Goal: Task Accomplishment & Management: Manage account settings

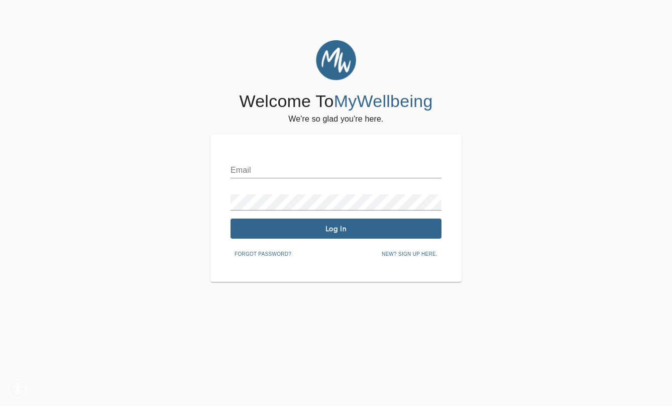
click at [345, 170] on input "text" at bounding box center [335, 170] width 211 height 16
type input "[EMAIL_ADDRESS][DOMAIN_NAME]"
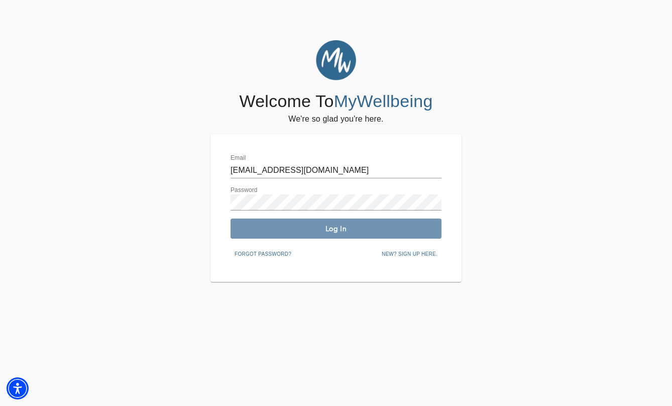
click at [335, 235] on button "Log In" at bounding box center [335, 228] width 211 height 20
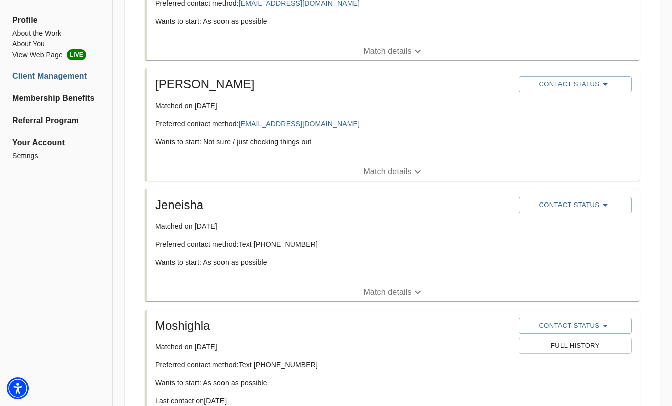
scroll to position [378, 0]
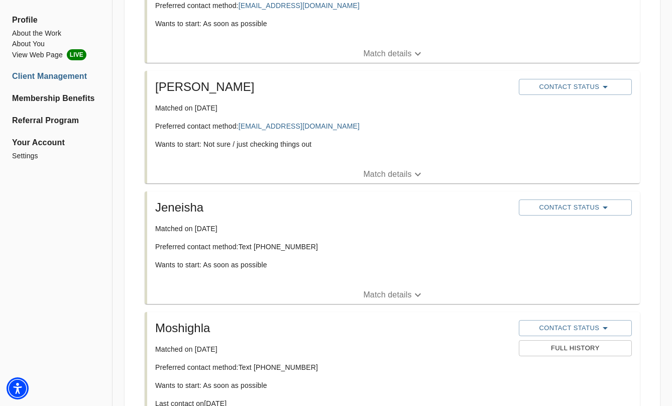
click at [382, 294] on p "Match details" at bounding box center [387, 295] width 48 height 12
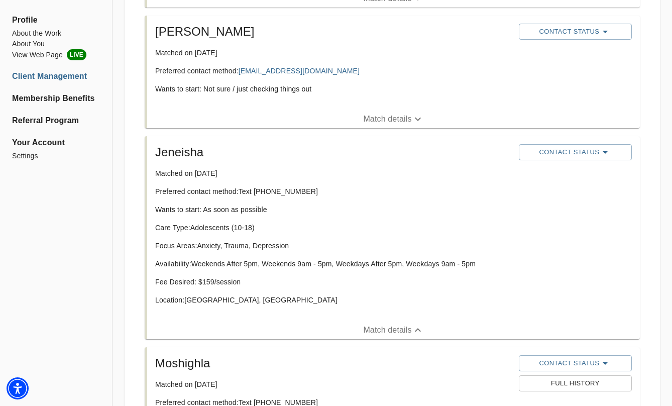
scroll to position [432, 0]
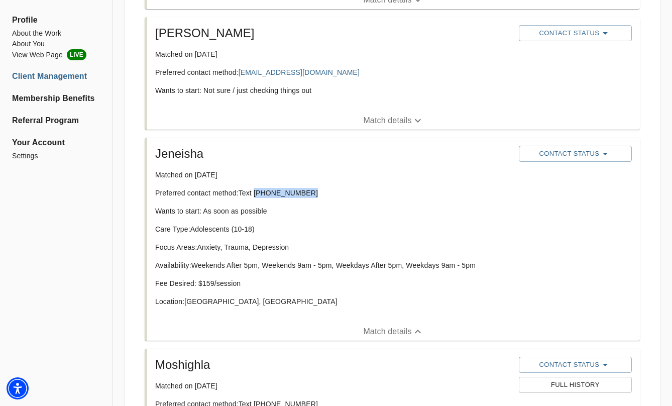
drag, startPoint x: 307, startPoint y: 192, endPoint x: 256, endPoint y: 192, distance: 51.2
click at [256, 192] on p "Preferred contact method: Text (315) 930-5785" at bounding box center [332, 193] width 355 height 10
copy p "(315) 930-5785"
drag, startPoint x: 266, startPoint y: 192, endPoint x: 285, endPoint y: 216, distance: 30.4
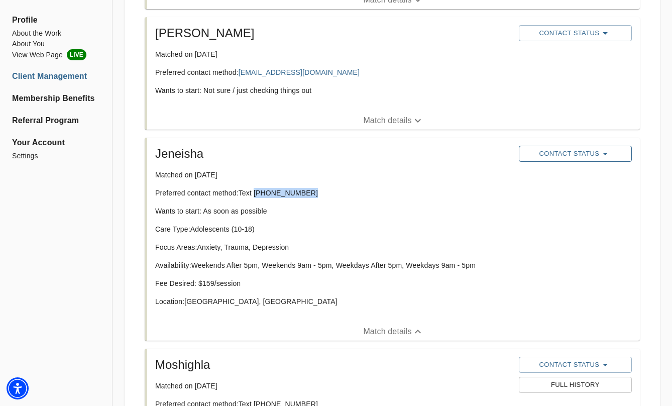
click at [566, 157] on span "Contact Status" at bounding box center [575, 154] width 103 height 12
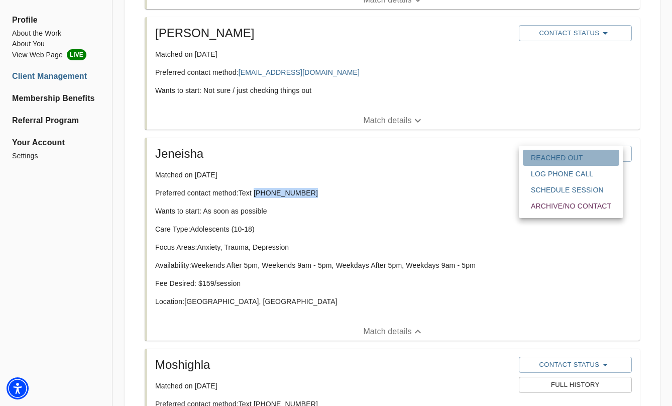
click at [565, 159] on span "Reached Out" at bounding box center [571, 158] width 80 height 10
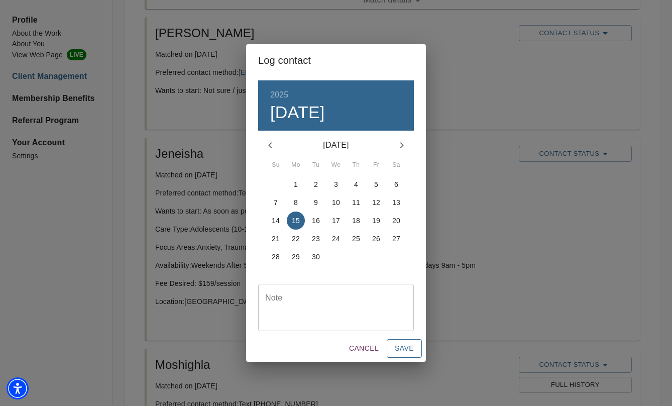
click at [403, 346] on span "Save" at bounding box center [404, 348] width 19 height 13
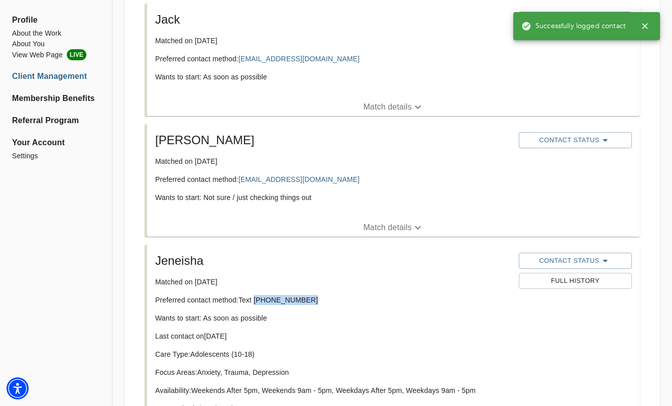
scroll to position [322, 0]
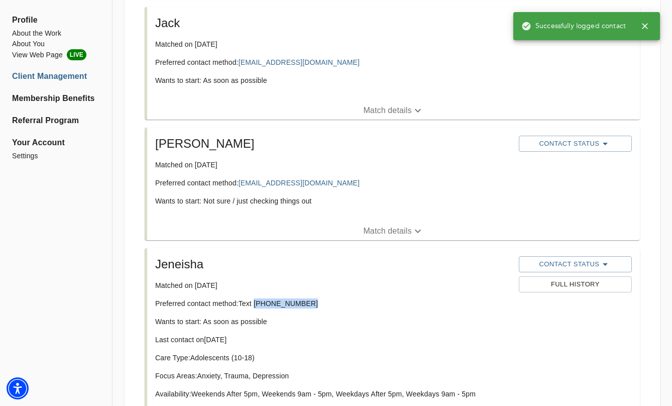
click at [394, 232] on p "Match details" at bounding box center [387, 231] width 48 height 12
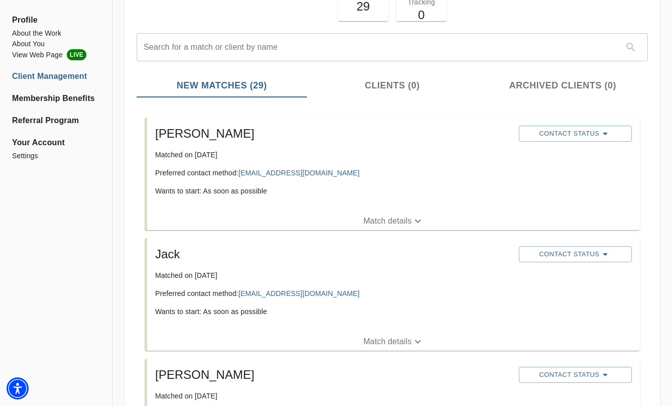
scroll to position [93, 0]
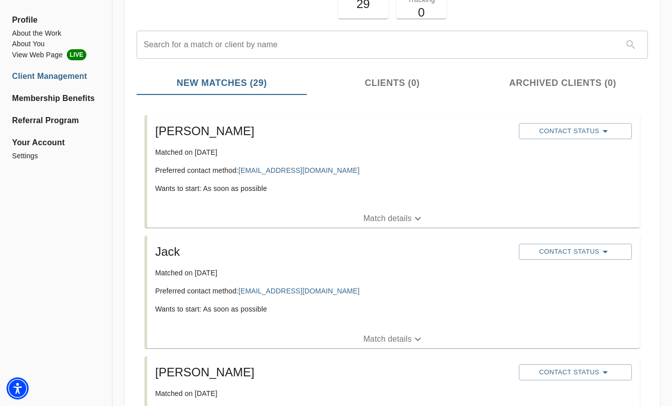
click at [388, 220] on p "Match details" at bounding box center [387, 218] width 48 height 12
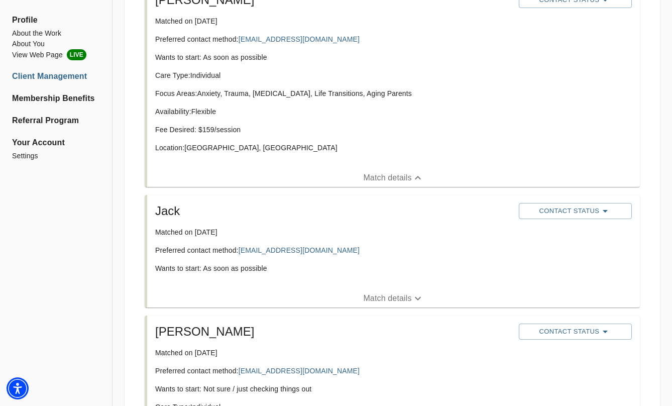
scroll to position [244, 0]
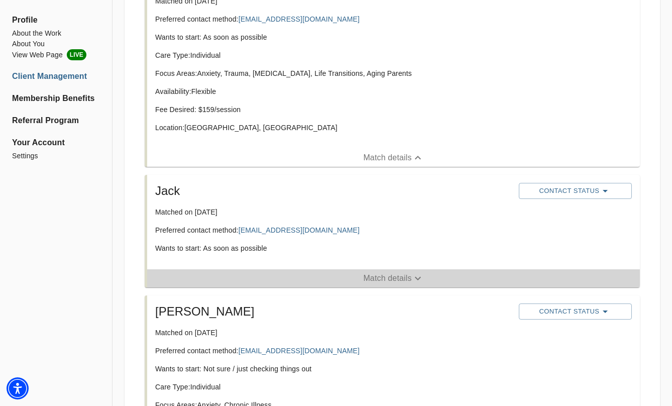
click at [392, 279] on p "Match details" at bounding box center [387, 278] width 48 height 12
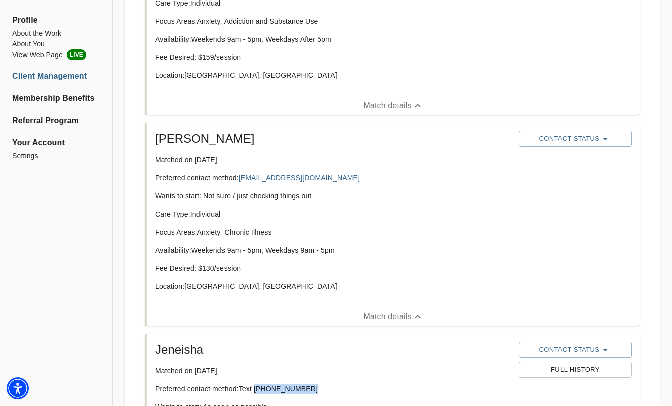
scroll to position [532, 0]
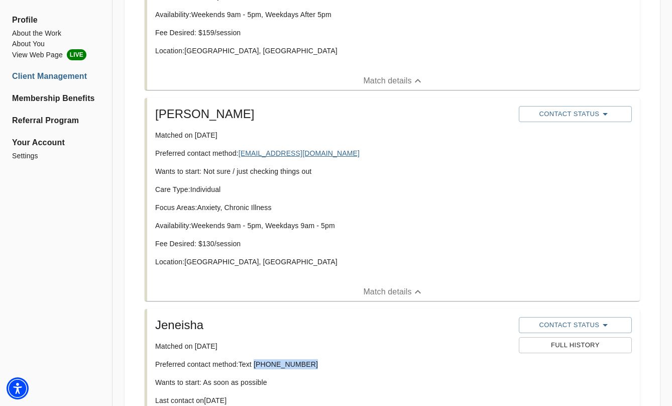
click at [316, 154] on link "mfishmancross@yahoo.com" at bounding box center [298, 153] width 121 height 8
copy link "mfishmancross@yahoo.com"
drag, startPoint x: 259, startPoint y: 151, endPoint x: 95, endPoint y: 21, distance: 208.7
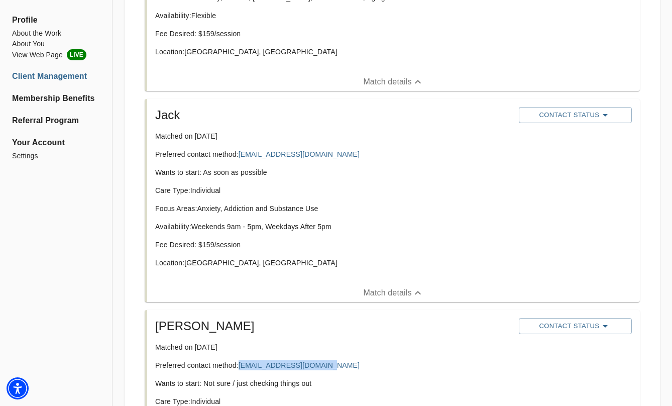
scroll to position [319, 0]
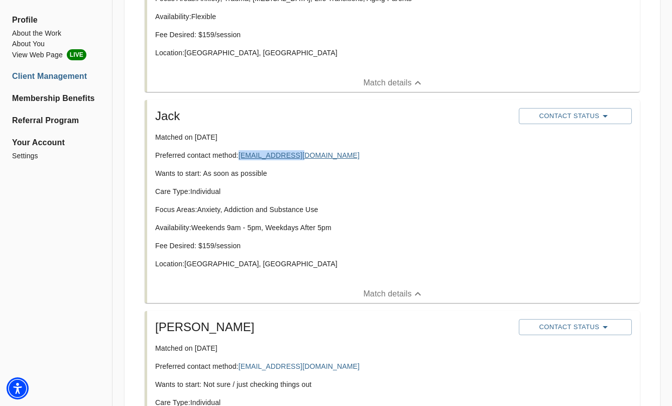
copy link "Hitmehhh@msn.com"
drag, startPoint x: 285, startPoint y: 157, endPoint x: 44, endPoint y: 0, distance: 287.6
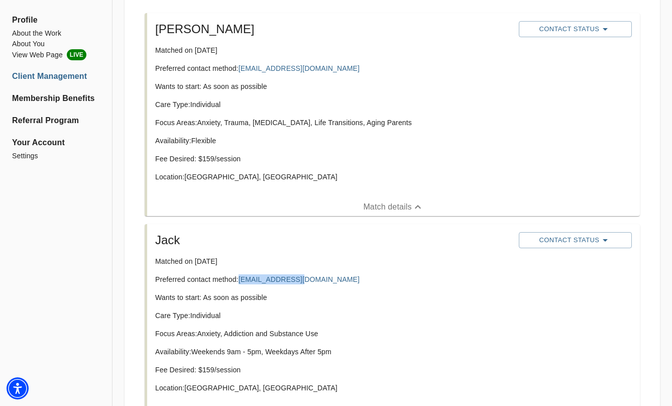
scroll to position [149, 0]
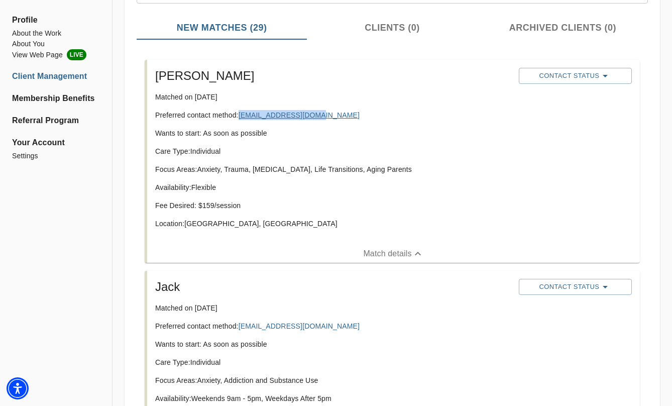
copy link "vondab2002@yahoo.com"
drag, startPoint x: 305, startPoint y: 114, endPoint x: 136, endPoint y: 3, distance: 203.0
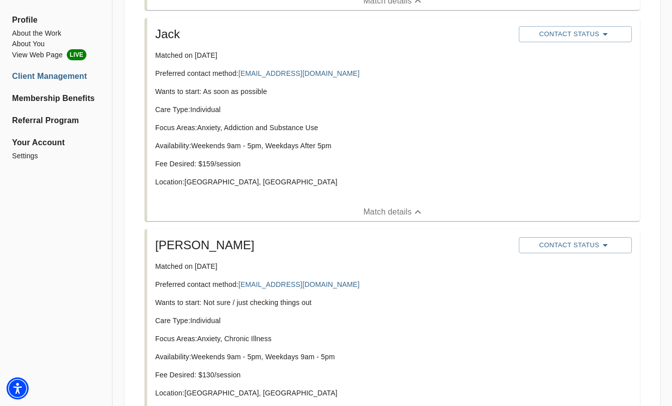
scroll to position [413, 0]
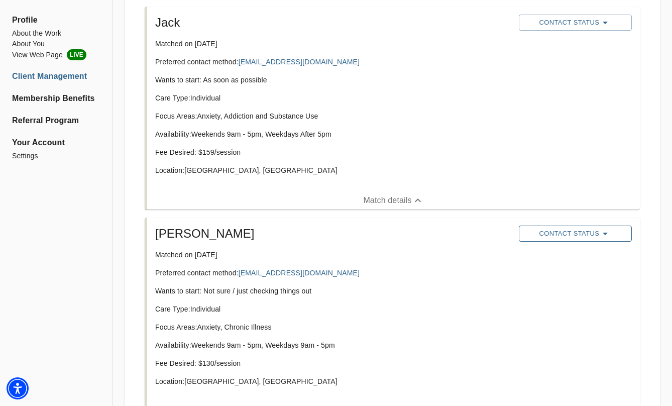
click at [591, 232] on span "Contact Status" at bounding box center [575, 233] width 103 height 12
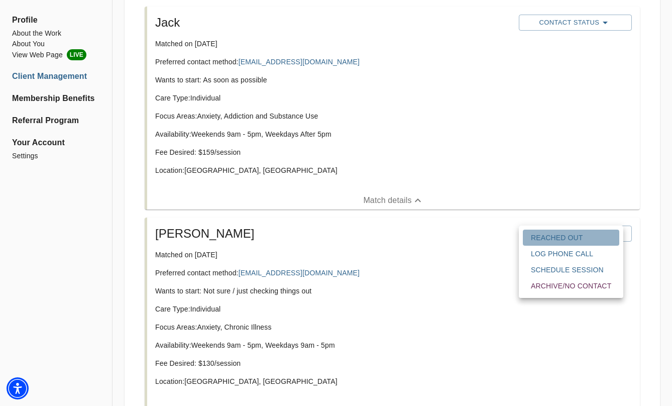
click at [576, 237] on span "Reached Out" at bounding box center [571, 237] width 80 height 10
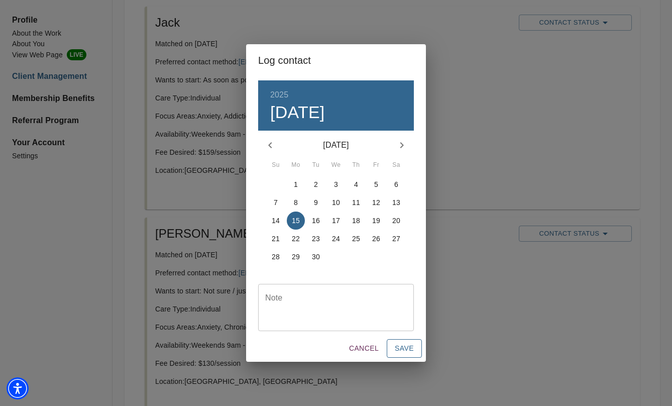
click at [406, 352] on span "Save" at bounding box center [404, 348] width 19 height 13
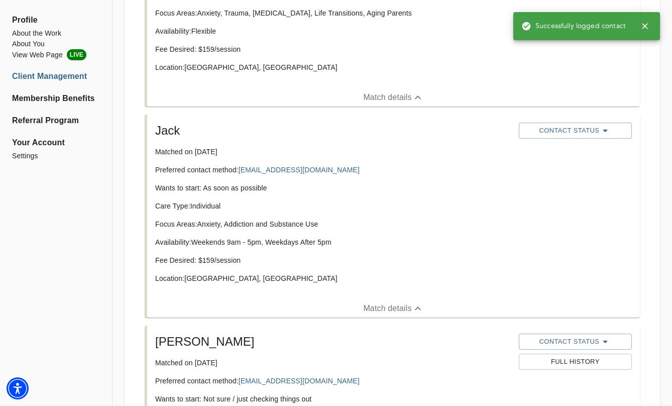
scroll to position [260, 0]
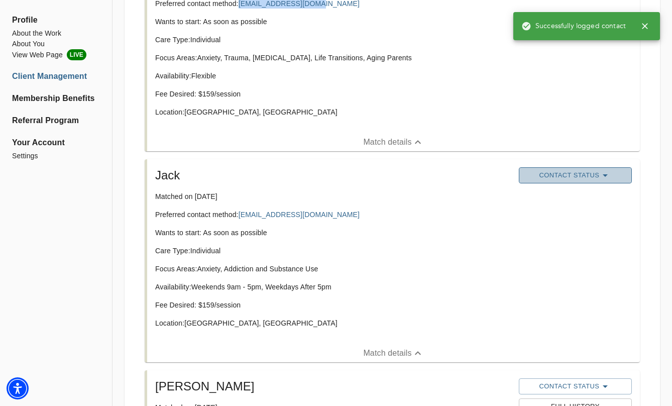
click at [548, 175] on span "Contact Status" at bounding box center [575, 175] width 103 height 12
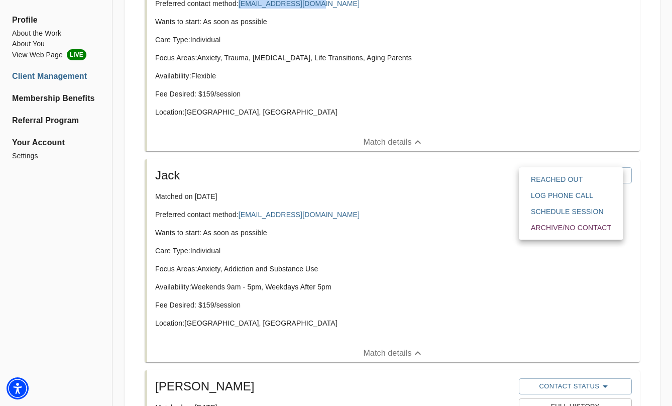
click at [546, 182] on span "Reached Out" at bounding box center [571, 179] width 80 height 10
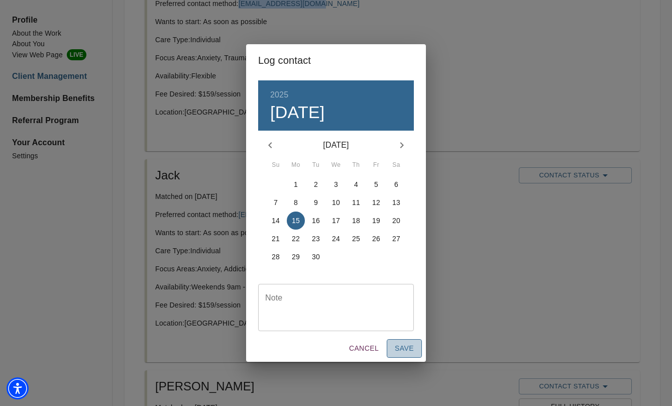
click at [407, 340] on button "Save" at bounding box center [404, 348] width 35 height 19
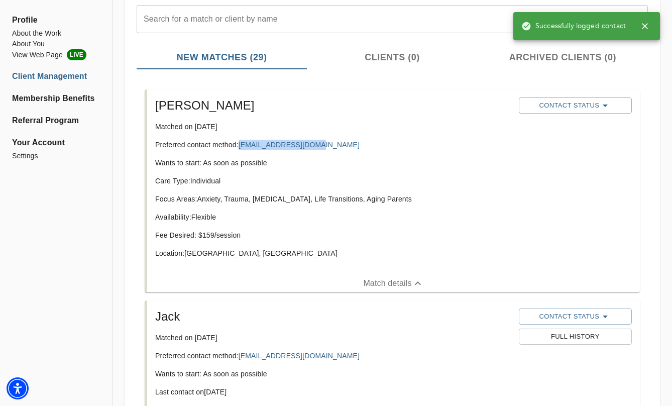
scroll to position [97, 0]
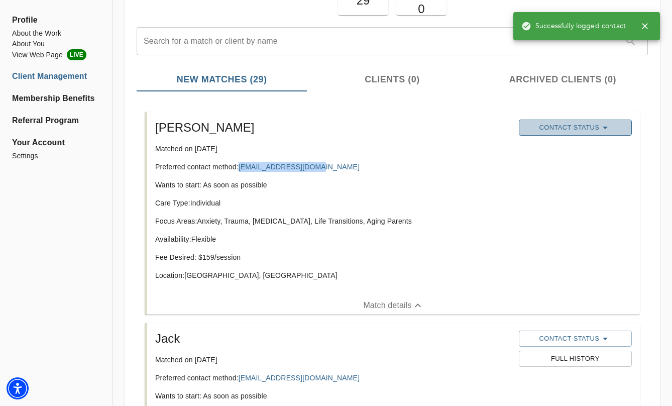
click at [583, 127] on span "Contact Status" at bounding box center [575, 127] width 103 height 12
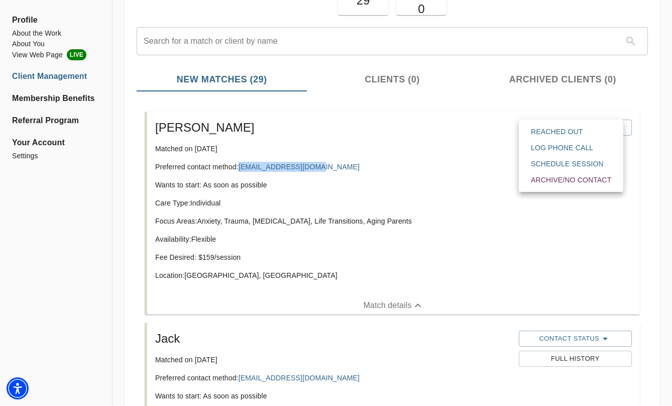
click at [582, 136] on span "Reached Out" at bounding box center [571, 131] width 80 height 10
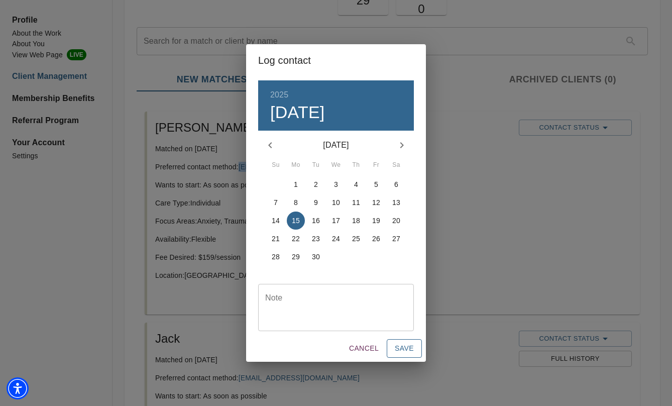
click at [411, 352] on span "Save" at bounding box center [404, 348] width 19 height 13
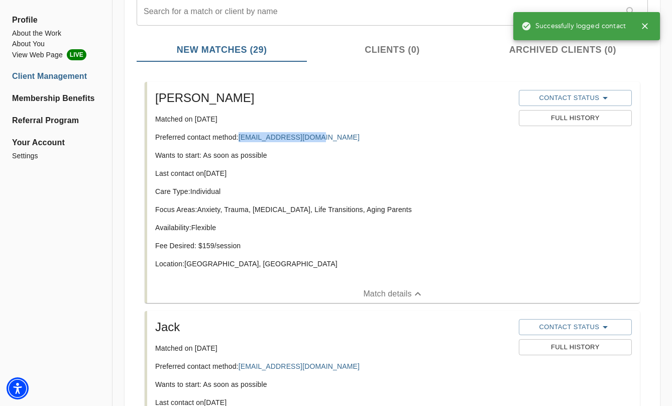
scroll to position [0, 0]
